Goal: Information Seeking & Learning: Learn about a topic

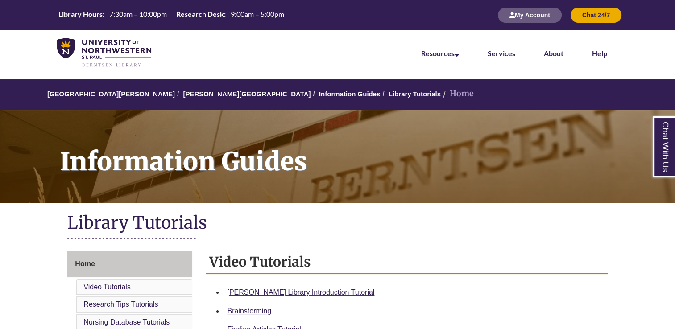
click at [339, 220] on h1 "Library Tutorials" at bounding box center [337, 224] width 540 height 24
click at [307, 291] on link "Berntsen Library Introduction Tutorial" at bounding box center [300, 293] width 147 height 8
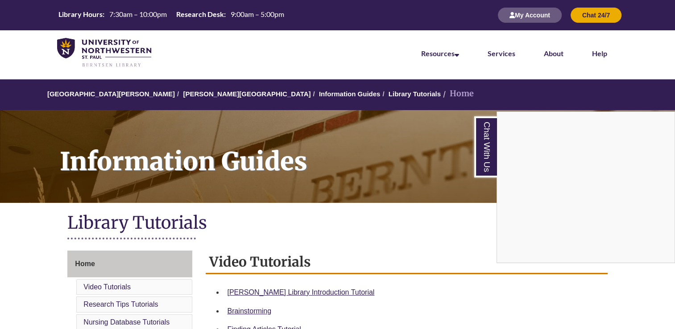
click at [14, 227] on div "Chat With Us" at bounding box center [337, 164] width 675 height 329
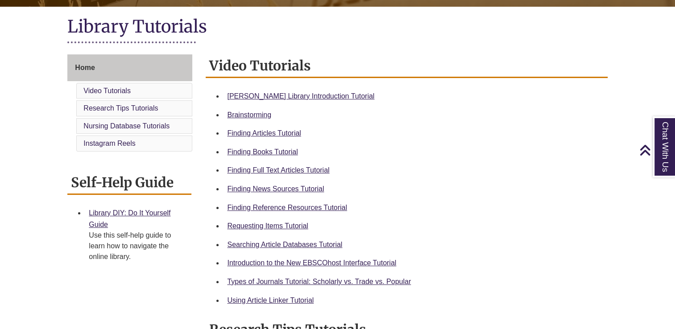
scroll to position [214, 0]
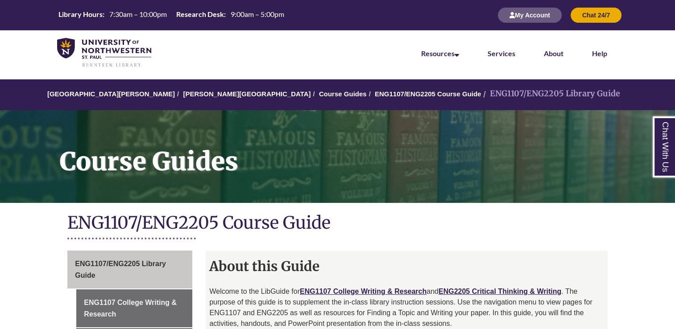
click at [360, 231] on h1 "ENG1107/ENG2205 Course Guide" at bounding box center [337, 224] width 540 height 24
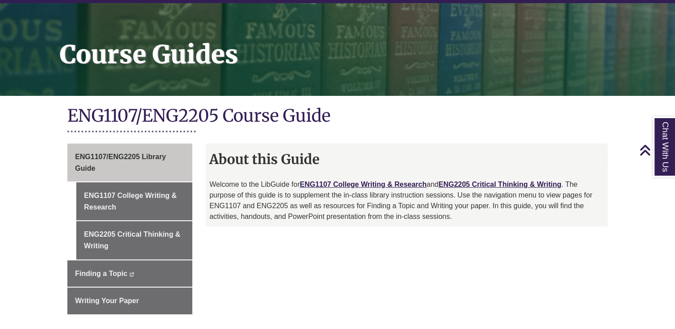
scroll to position [107, 0]
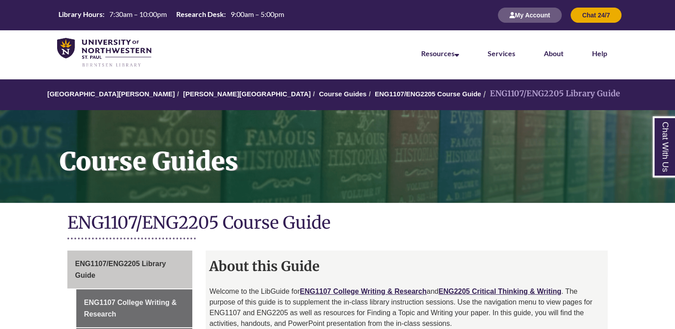
click at [364, 235] on h1 "ENG1107/ENG2205 Course Guide" at bounding box center [337, 224] width 540 height 24
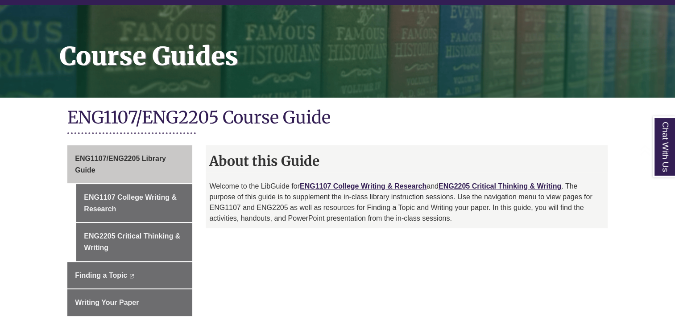
scroll to position [125, 0]
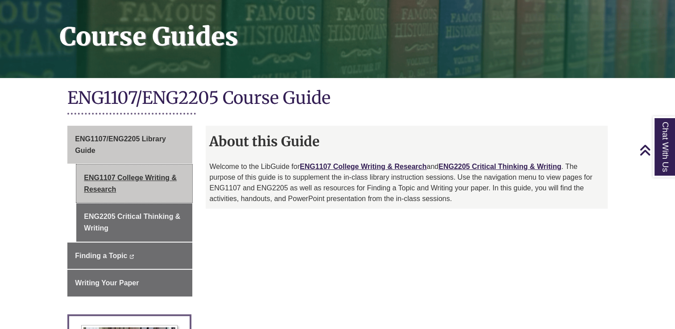
click at [152, 181] on link "ENG1107 College Writing & Research" at bounding box center [134, 184] width 116 height 38
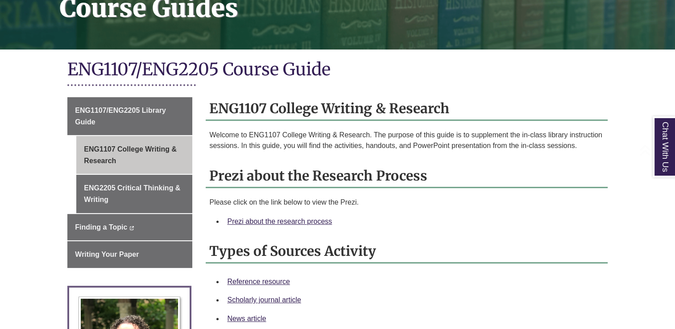
scroll to position [161, 0]
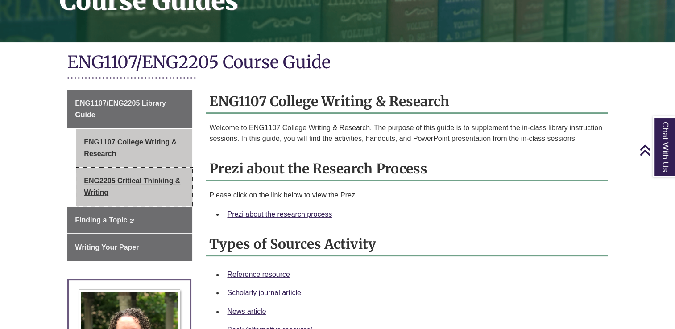
click at [137, 181] on link "ENG2205 Critical Thinking & Writing" at bounding box center [134, 187] width 116 height 38
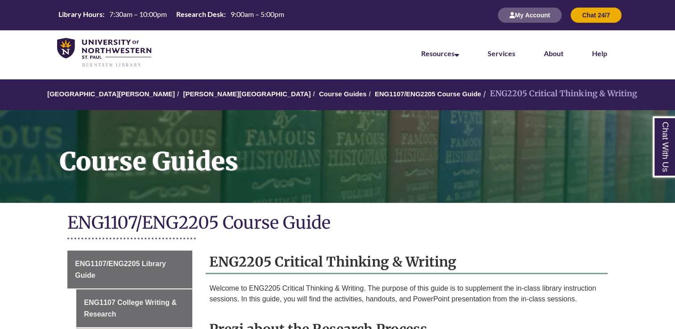
click at [272, 206] on div "Course Guides" at bounding box center [337, 155] width 675 height 108
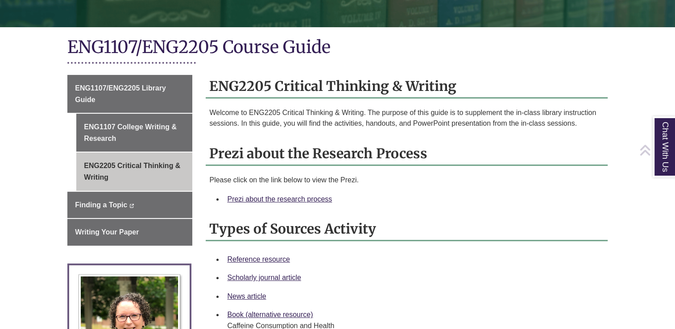
scroll to position [178, 0]
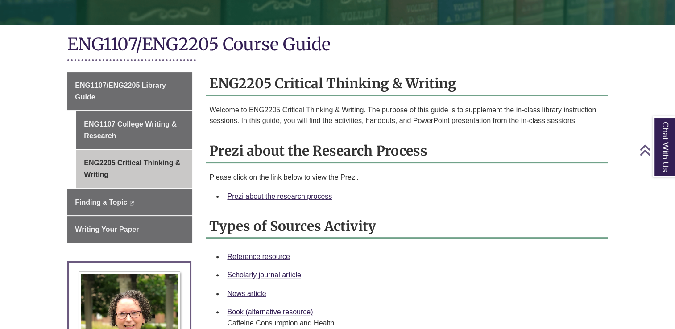
click at [272, 206] on div "Prezi about the Research Process Please click on the link below to view the Pre…" at bounding box center [406, 177] width 401 height 75
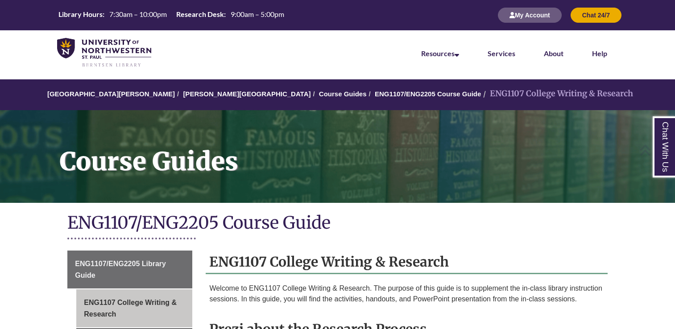
scroll to position [125, 0]
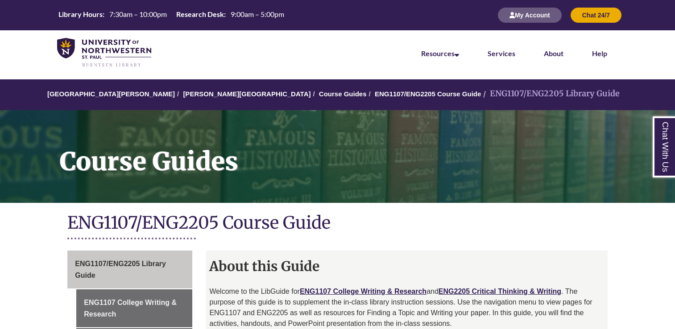
scroll to position [89, 0]
click at [269, 50] on nav "Resources Find Resources Library Search Databases & Articles Interlibrary Loan …" at bounding box center [337, 52] width 675 height 45
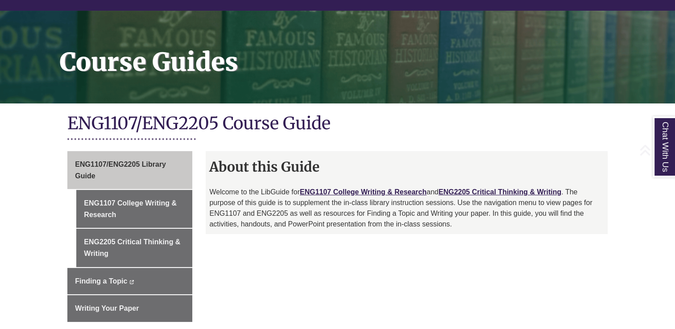
scroll to position [107, 0]
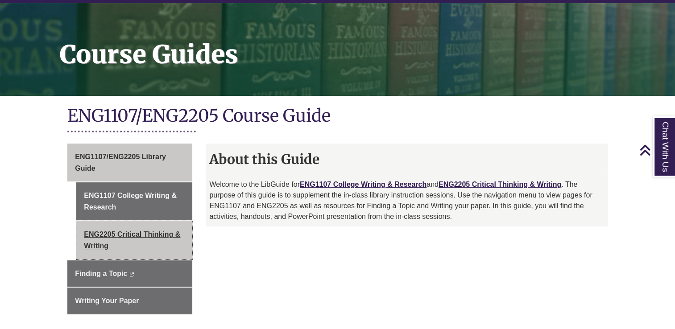
click at [121, 239] on link "ENG2205 Critical Thinking & Writing" at bounding box center [134, 240] width 116 height 38
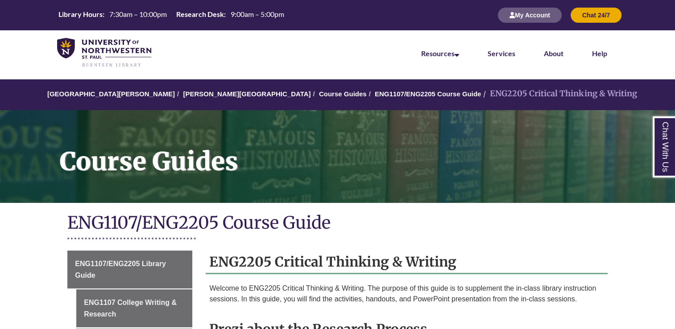
click at [339, 245] on div "ENG1107/ENG2205 Course Guide" at bounding box center [337, 229] width 540 height 34
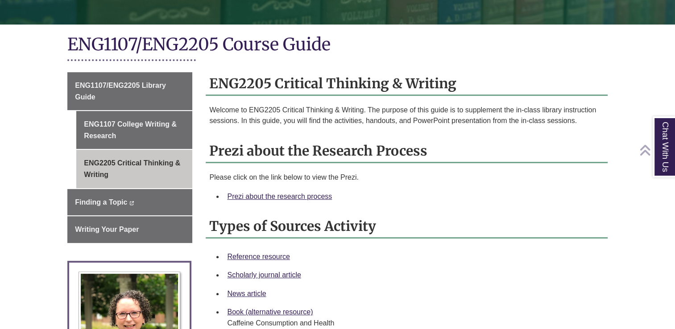
scroll to position [196, 0]
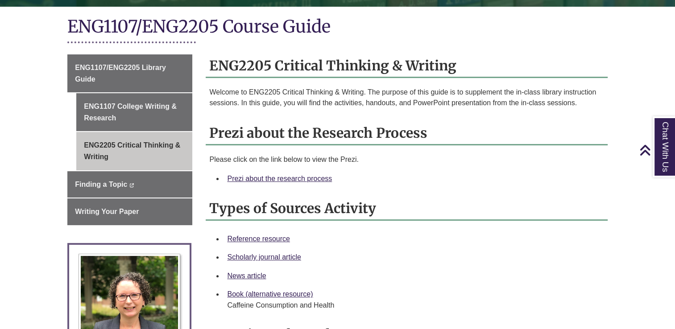
click at [282, 182] on div "Prezi about the research process" at bounding box center [413, 179] width 373 height 12
click at [282, 178] on link "Prezi about the research process" at bounding box center [279, 179] width 105 height 8
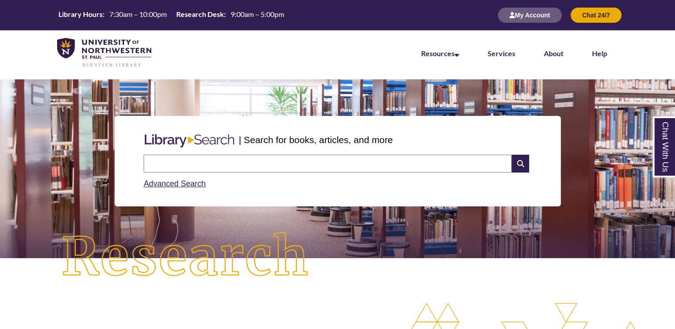
click at [220, 170] on input "text" at bounding box center [328, 164] width 368 height 18
click at [299, 54] on nav "Resources Find Resources Library Search Databases & Articles Interlibrary Loan …" at bounding box center [337, 52] width 675 height 45
click at [259, 164] on input "text" at bounding box center [328, 164] width 368 height 18
click at [192, 104] on div "| Search for books, articles, and more Search Advanced Search" at bounding box center [337, 161] width 661 height 133
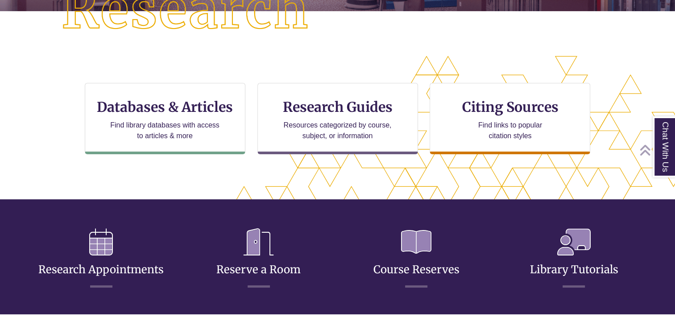
scroll to position [250, 0]
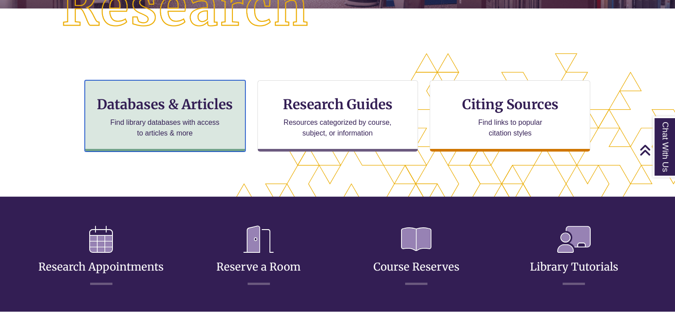
click at [153, 106] on h3 "Databases & Articles" at bounding box center [164, 104] width 145 height 17
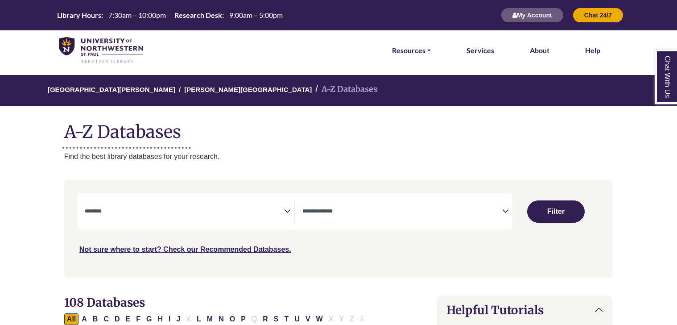
select select "Database Subject Filter"
select select "Database Types Filter"
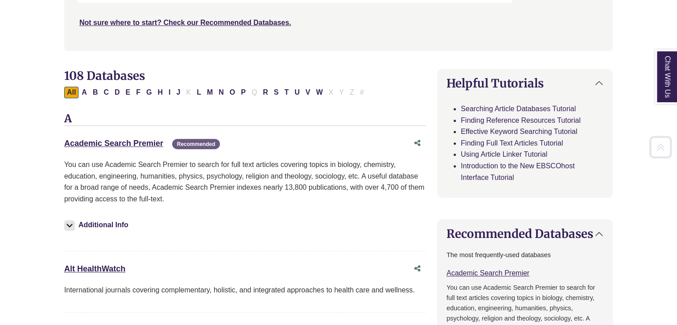
scroll to position [232, 0]
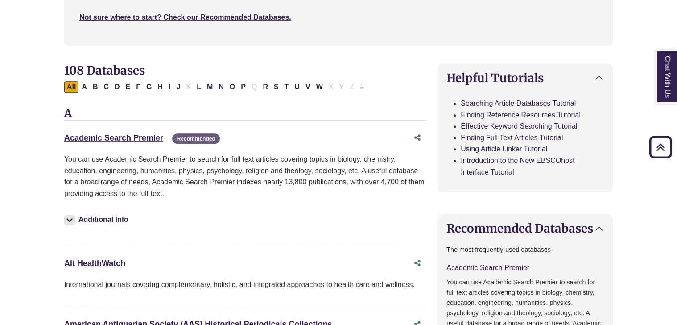
click at [132, 142] on div "Academic Search Premier This link opens in a new window Recommended" at bounding box center [236, 138] width 344 height 13
click at [129, 138] on link "Academic Search Premier This link opens in a new window" at bounding box center [113, 137] width 99 height 9
